Goal: Share content: Share content

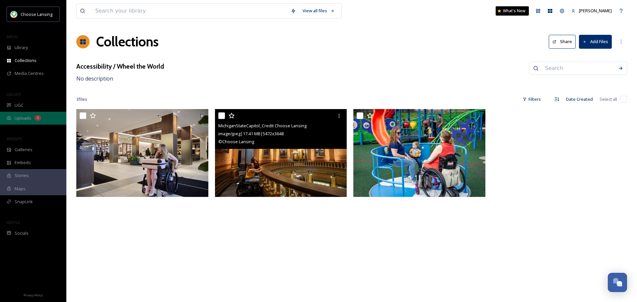
click at [23, 116] on span "Uploads" at bounding box center [23, 118] width 17 height 6
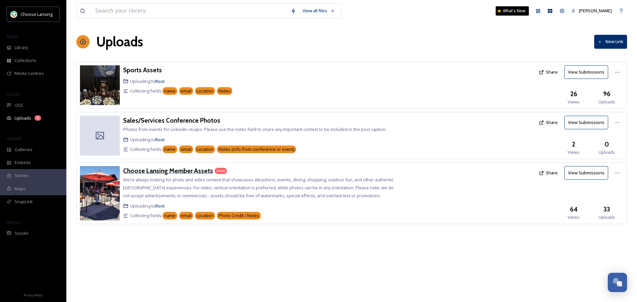
click at [146, 171] on h3 "Choose Lansing Member Assets" at bounding box center [168, 171] width 90 height 8
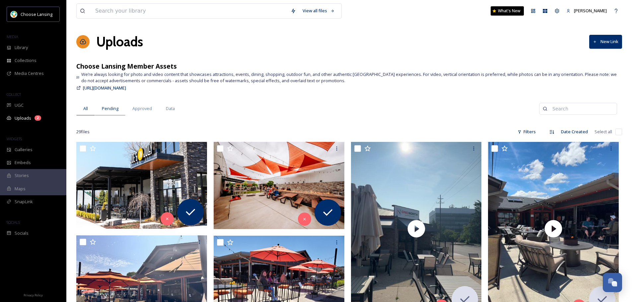
click at [102, 108] on span "Pending" at bounding box center [110, 108] width 17 height 6
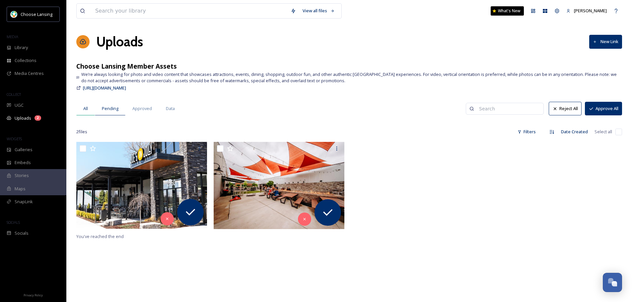
click at [86, 109] on span "All" at bounding box center [85, 108] width 5 height 6
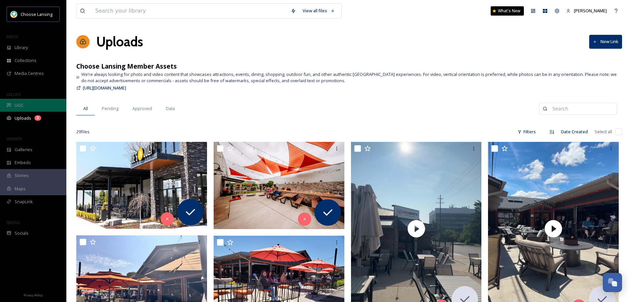
click at [11, 102] on div "UGC" at bounding box center [33, 105] width 66 height 13
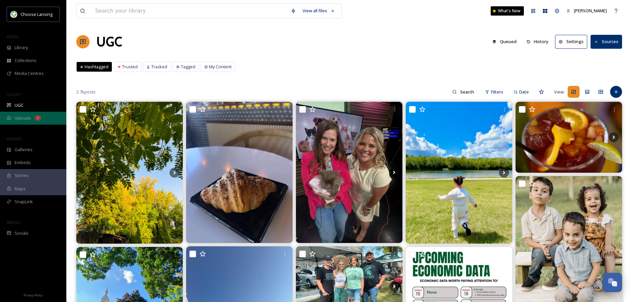
click at [13, 118] on div "Uploads 2" at bounding box center [33, 118] width 66 height 13
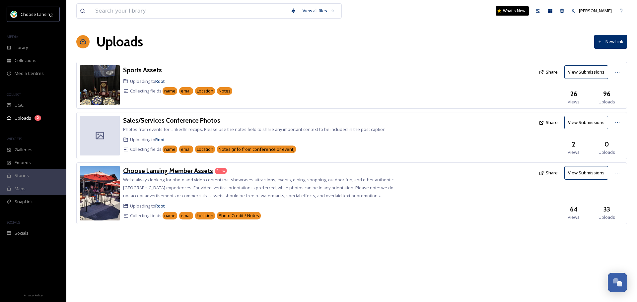
click at [188, 174] on h3 "Choose Lansing Member Assets" at bounding box center [168, 171] width 90 height 8
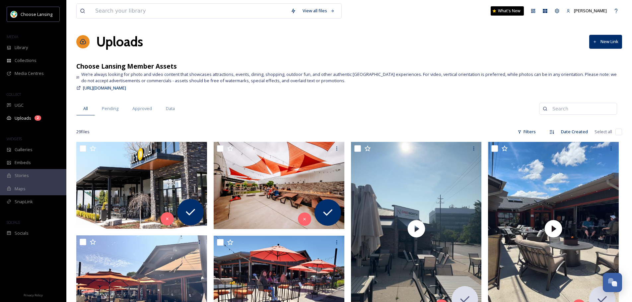
click at [362, 45] on div "Uploads New Link" at bounding box center [349, 42] width 546 height 20
click at [25, 118] on span "Uploads" at bounding box center [23, 118] width 17 height 6
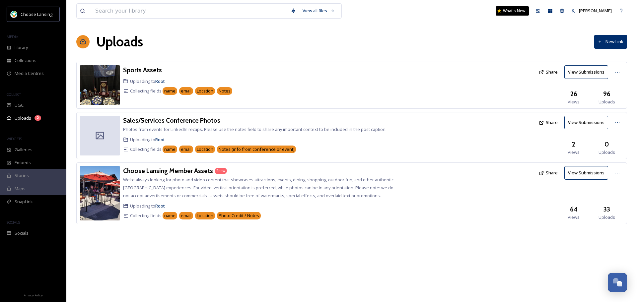
click at [549, 173] on button "Share" at bounding box center [548, 173] width 26 height 13
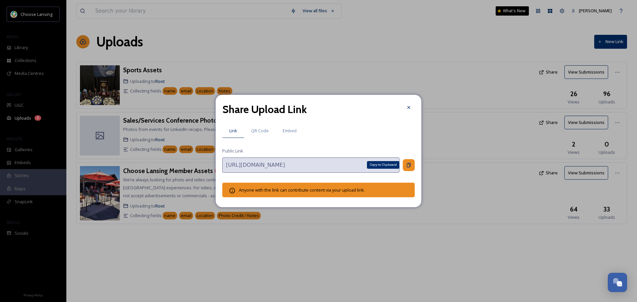
click at [405, 168] on div "Copy to Clipboard" at bounding box center [409, 165] width 12 height 12
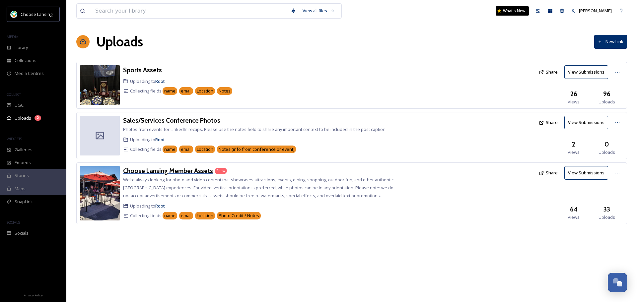
click at [170, 173] on h3 "Choose Lansing Member Assets" at bounding box center [168, 171] width 90 height 8
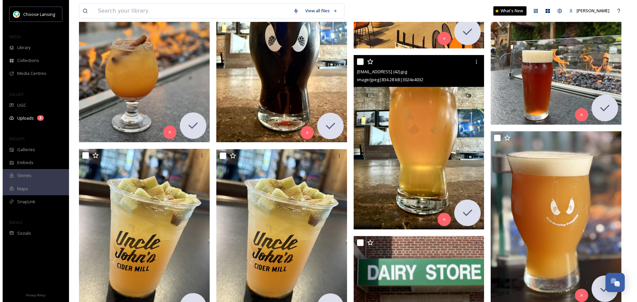
scroll to position [398, 0]
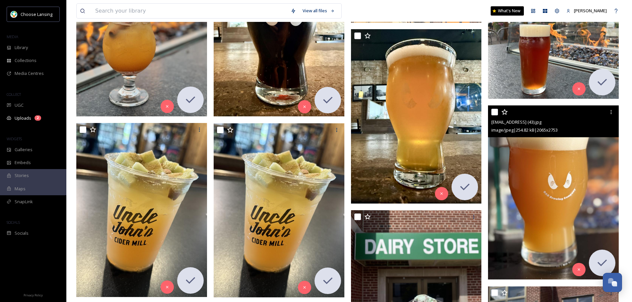
click at [545, 196] on img at bounding box center [553, 192] width 131 height 174
